Goal: Check status

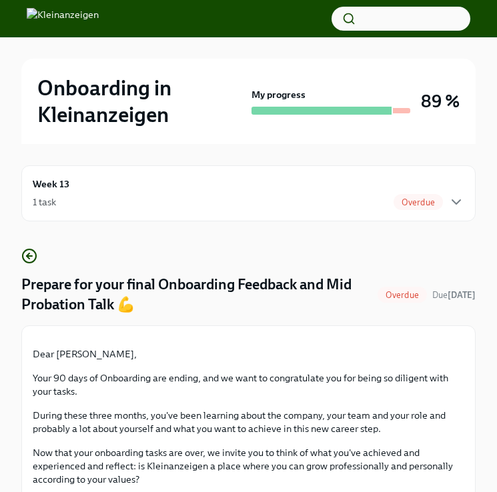
click at [441, 199] on span "Overdue" at bounding box center [417, 202] width 49 height 10
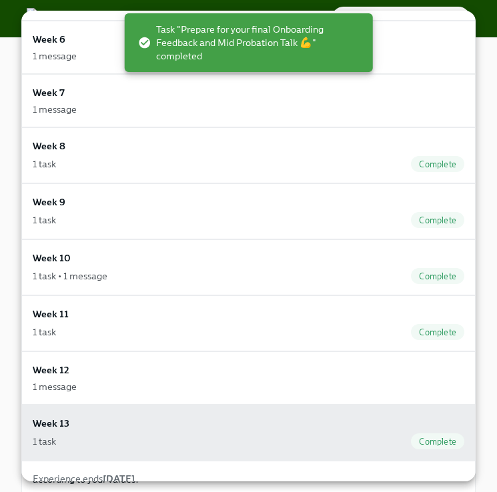
scroll to position [487, 0]
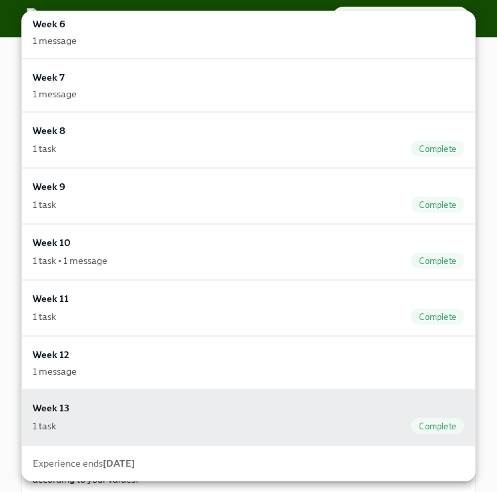
click at [482, 397] on div at bounding box center [248, 246] width 497 height 492
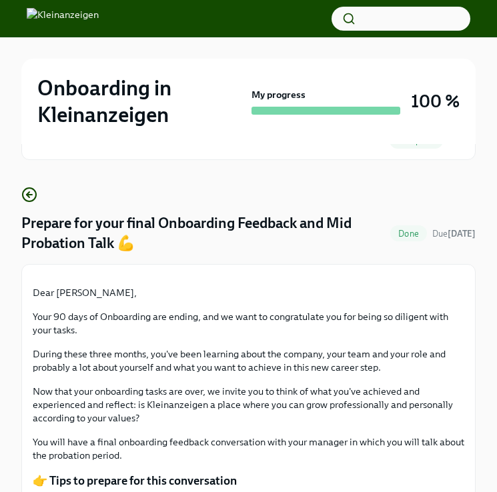
scroll to position [0, 0]
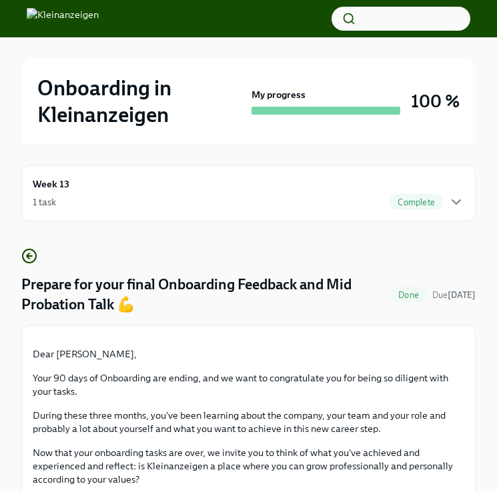
click at [453, 187] on div "Week 13 1 task Complete" at bounding box center [248, 193] width 431 height 33
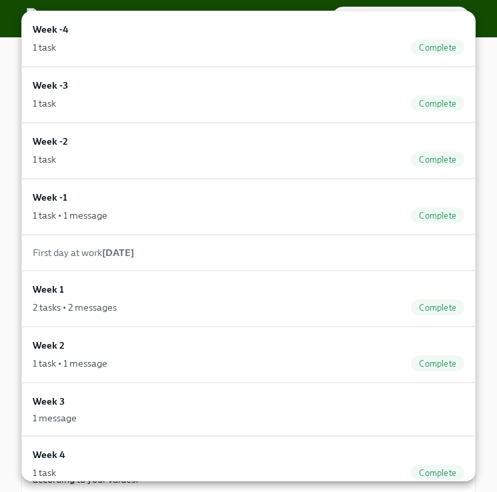
scroll to position [487, 0]
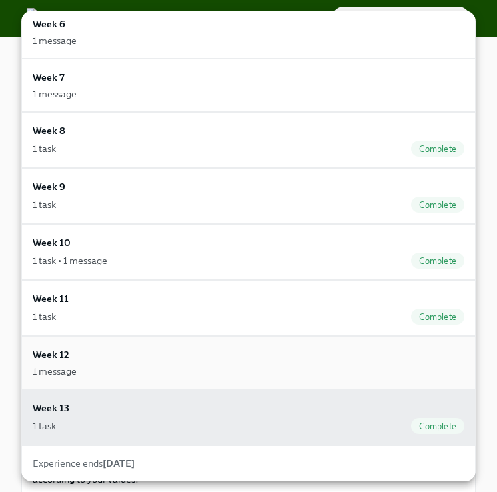
click at [295, 379] on div "Week 12 1 message" at bounding box center [248, 362] width 454 height 53
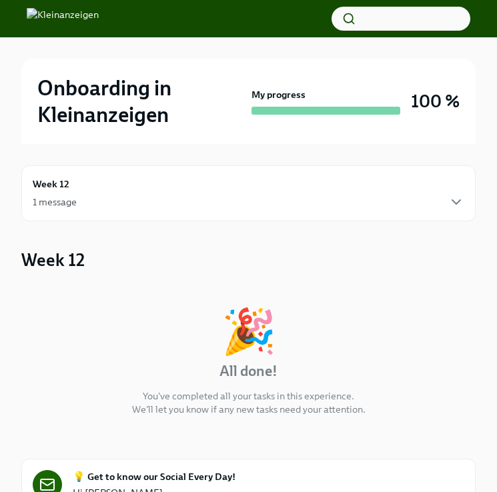
click at [419, 197] on div "1 message" at bounding box center [248, 202] width 431 height 16
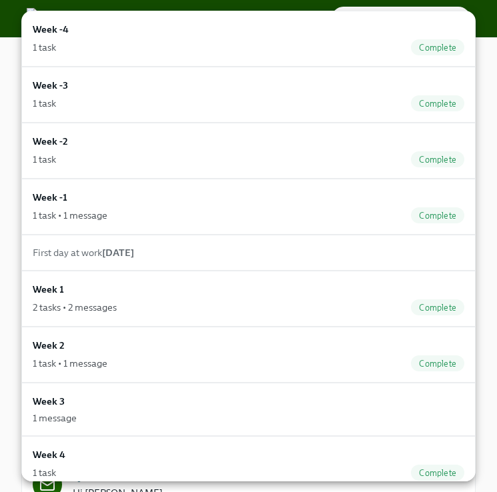
scroll to position [487, 0]
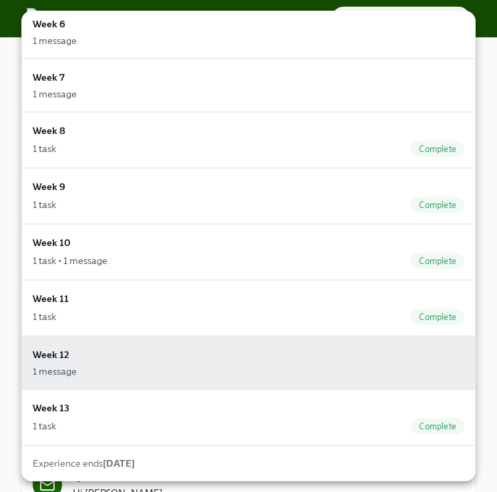
click at [178, 463] on div "Experience ends [DATE]" at bounding box center [248, 463] width 431 height 13
